Goal: Task Accomplishment & Management: Use online tool/utility

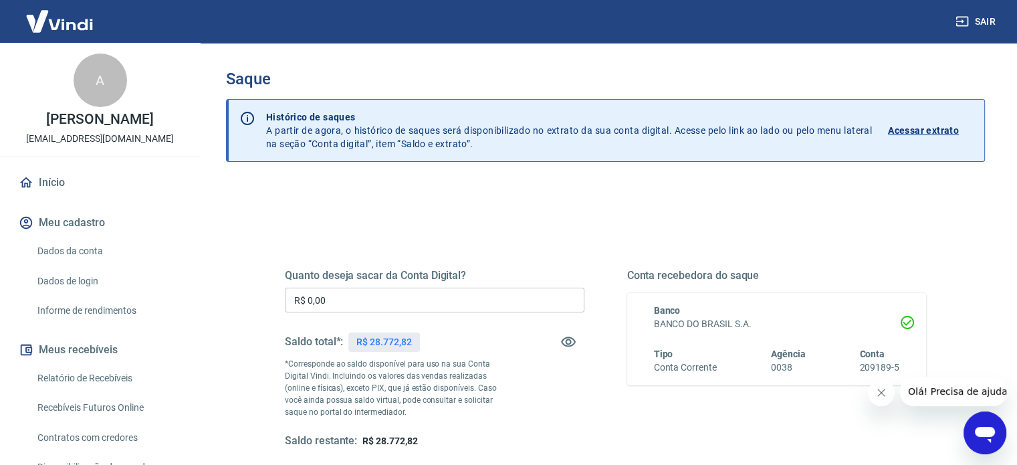
click at [327, 296] on input "R$ 0,00" at bounding box center [435, 300] width 300 height 25
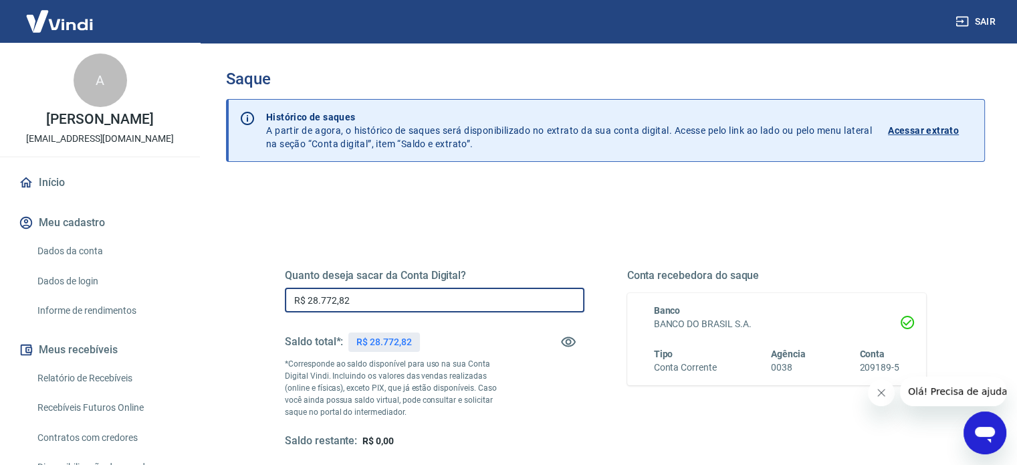
type input "R$ 28.772,82"
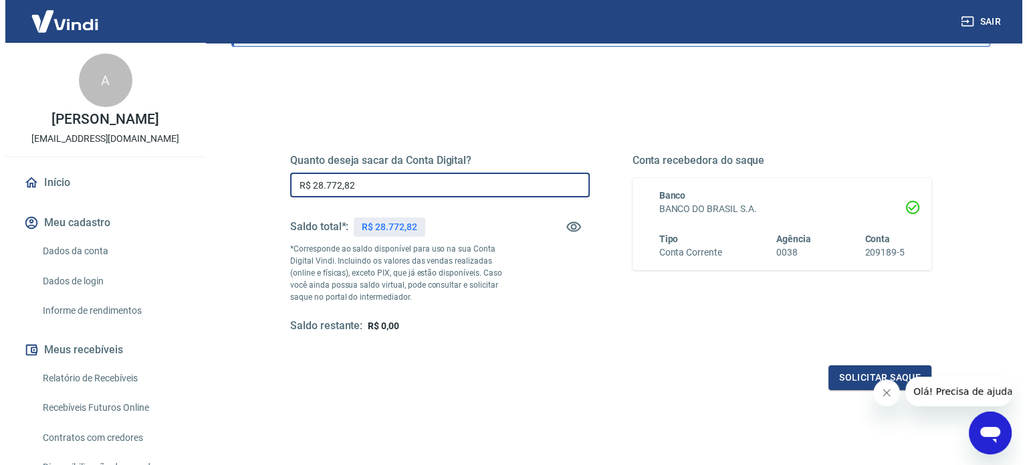
scroll to position [134, 0]
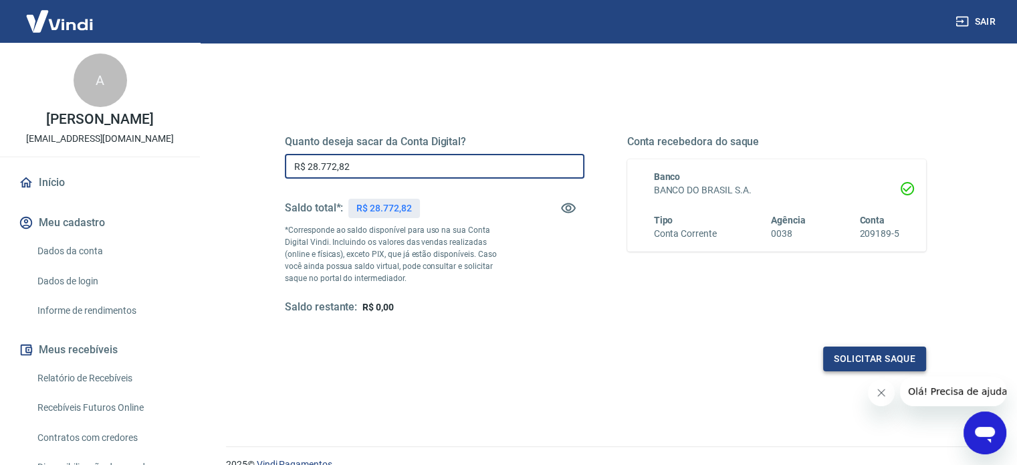
click at [863, 352] on button "Solicitar saque" at bounding box center [874, 358] width 103 height 25
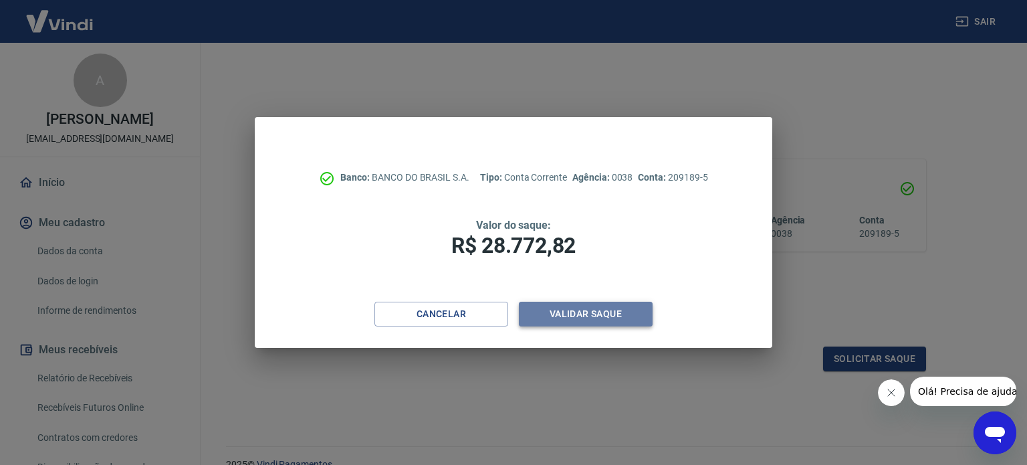
click at [579, 310] on button "Validar saque" at bounding box center [586, 314] width 134 height 25
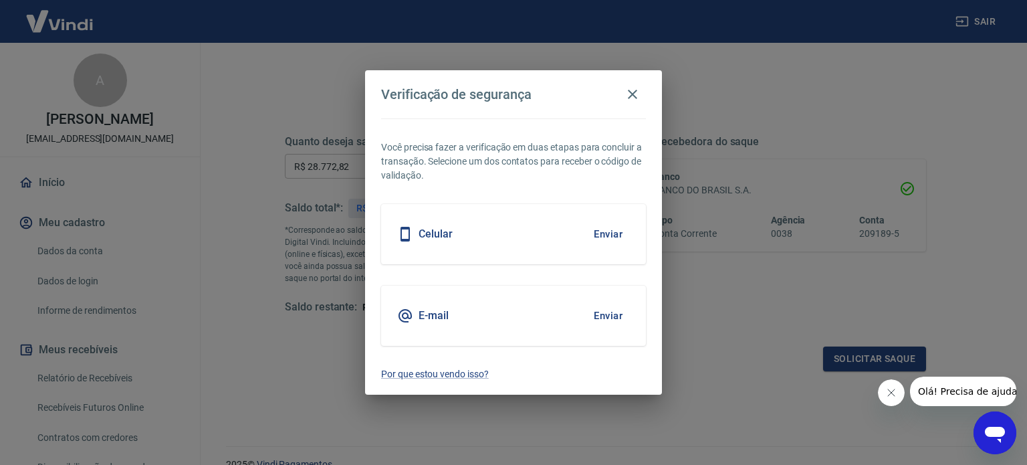
click at [604, 230] on button "Enviar" at bounding box center [607, 234] width 43 height 28
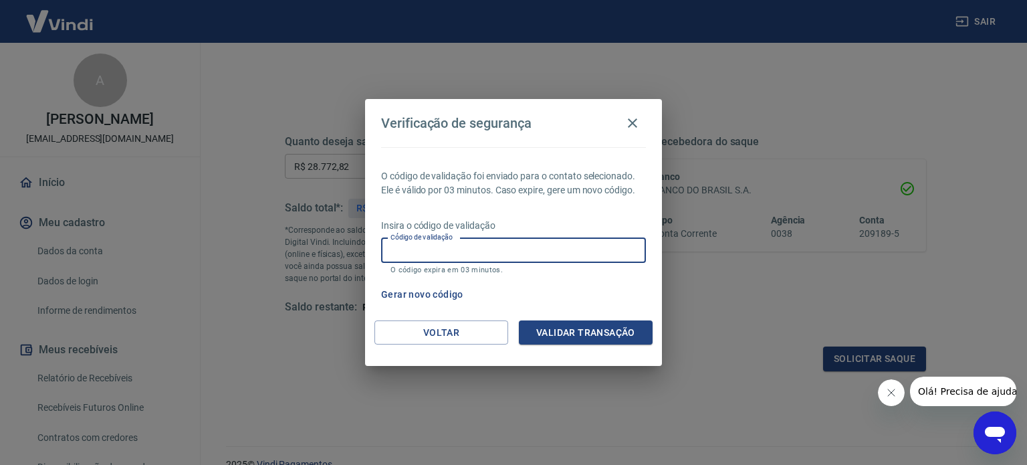
click at [412, 249] on input "Código de validação" at bounding box center [513, 250] width 265 height 25
click at [411, 253] on input "Código de validação" at bounding box center [513, 250] width 265 height 25
type input "600123"
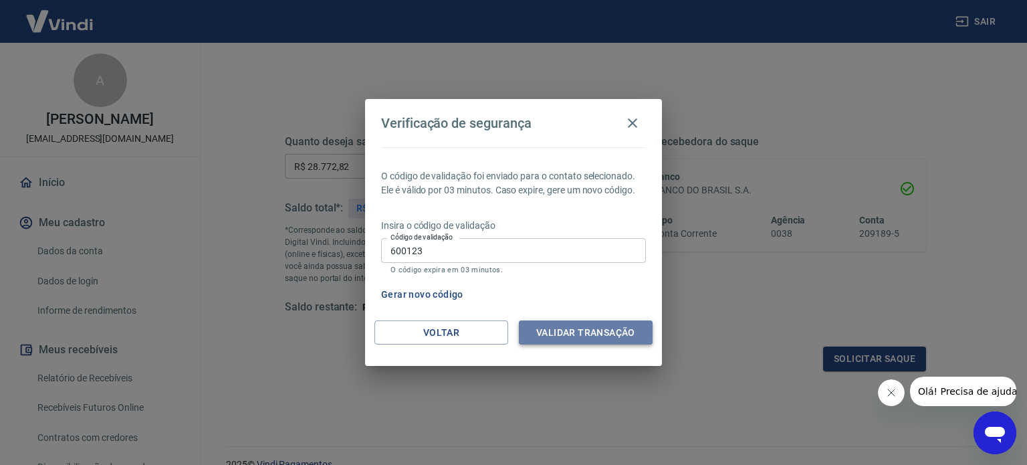
click at [604, 333] on button "Validar transação" at bounding box center [586, 332] width 134 height 25
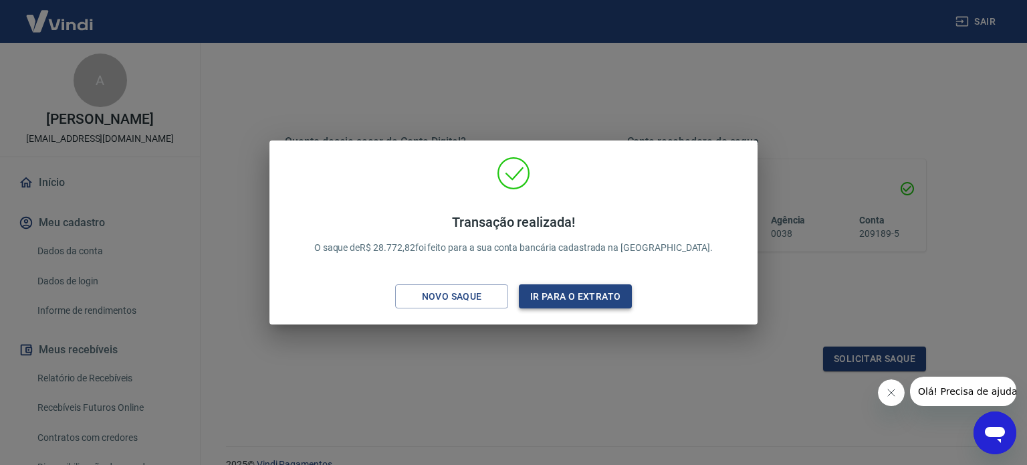
click at [602, 294] on button "Ir para o extrato" at bounding box center [575, 296] width 113 height 25
